Goal: Understand process/instructions

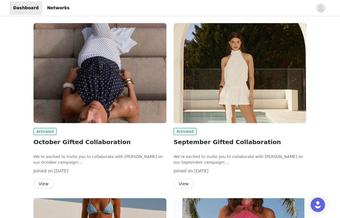
scroll to position [35, 0]
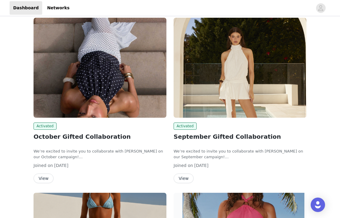
click at [43, 181] on button "View" at bounding box center [44, 178] width 20 height 10
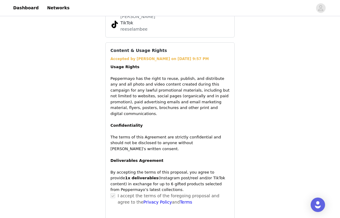
scroll to position [585, 0]
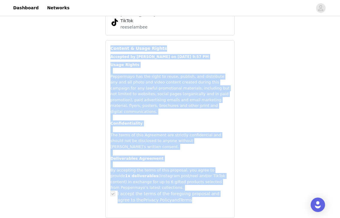
drag, startPoint x: 110, startPoint y: 42, endPoint x: 213, endPoint y: 197, distance: 186.3
click at [213, 197] on div "Content & Usage Rights Accepted by [PERSON_NAME] on [DATE] 9:57 PM Usage Rights…" at bounding box center [169, 128] width 129 height 177
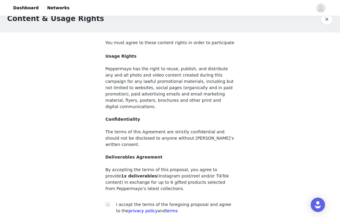
scroll to position [12, 0]
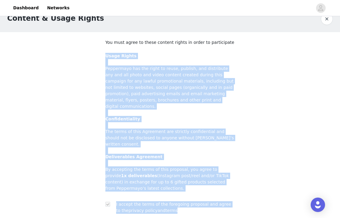
drag, startPoint x: 104, startPoint y: 54, endPoint x: 221, endPoint y: 233, distance: 213.9
click at [221, 206] on html "Dashboard Networks Content & Usage Rights You must agree to these content right…" at bounding box center [170, 97] width 340 height 218
click at [198, 134] on p "Usage Rights Peppermayo has the right to reuse, publish, and distribute any and…" at bounding box center [169, 100] width 129 height 94
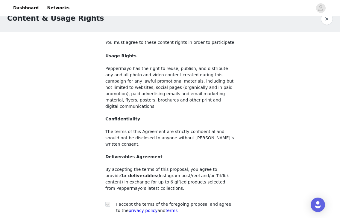
click at [170, 166] on p "By accepting the terms of this proposal, you agree to provide 1 x deliverables …" at bounding box center [169, 178] width 129 height 25
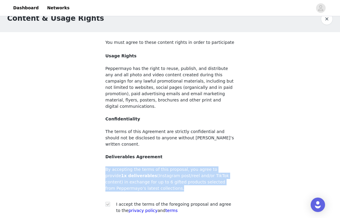
click at [170, 166] on p "By accepting the terms of this proposal, you agree to provide 1 x deliverables …" at bounding box center [169, 178] width 129 height 25
click at [164, 166] on p "By accepting the terms of this proposal, you agree to provide 1 x deliverables …" at bounding box center [169, 178] width 129 height 25
drag, startPoint x: 144, startPoint y: 177, endPoint x: 79, endPoint y: 144, distance: 71.8
click at [79, 144] on div "Content & Usage Rights You must agree to these content rights in order to parti…" at bounding box center [170, 118] width 340 height 224
click at [244, 163] on div "Content & Usage Rights You must agree to these content rights in order to parti…" at bounding box center [170, 118] width 340 height 224
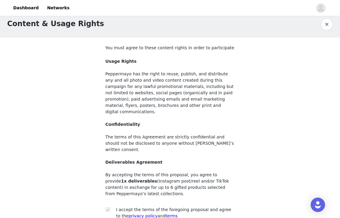
scroll to position [0, 0]
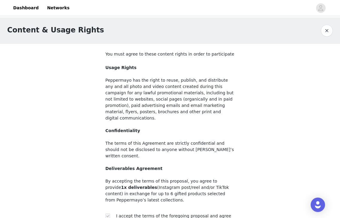
click at [330, 28] on button "button" at bounding box center [327, 31] width 12 height 12
